Goal: Contribute content: Contribute content

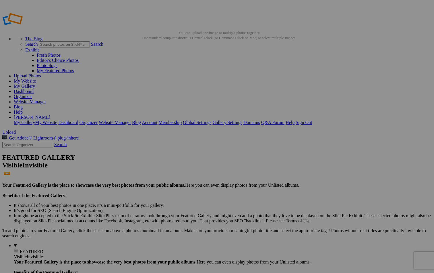
click at [167, 144] on input "text" at bounding box center [172, 147] width 63 height 6
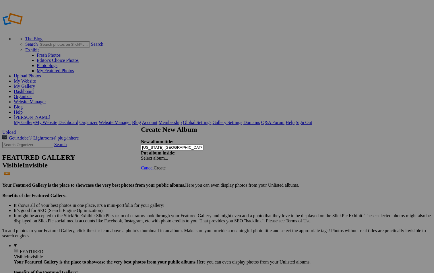
click at [175, 144] on input "Washington,DC" at bounding box center [172, 147] width 63 height 6
click at [182, 144] on input "Washington, DC" at bounding box center [172, 147] width 63 height 6
type input "Washington, DC-Gallery"
click at [166, 165] on link "Create" at bounding box center [160, 167] width 12 height 5
